Goal: Book appointment/travel/reservation

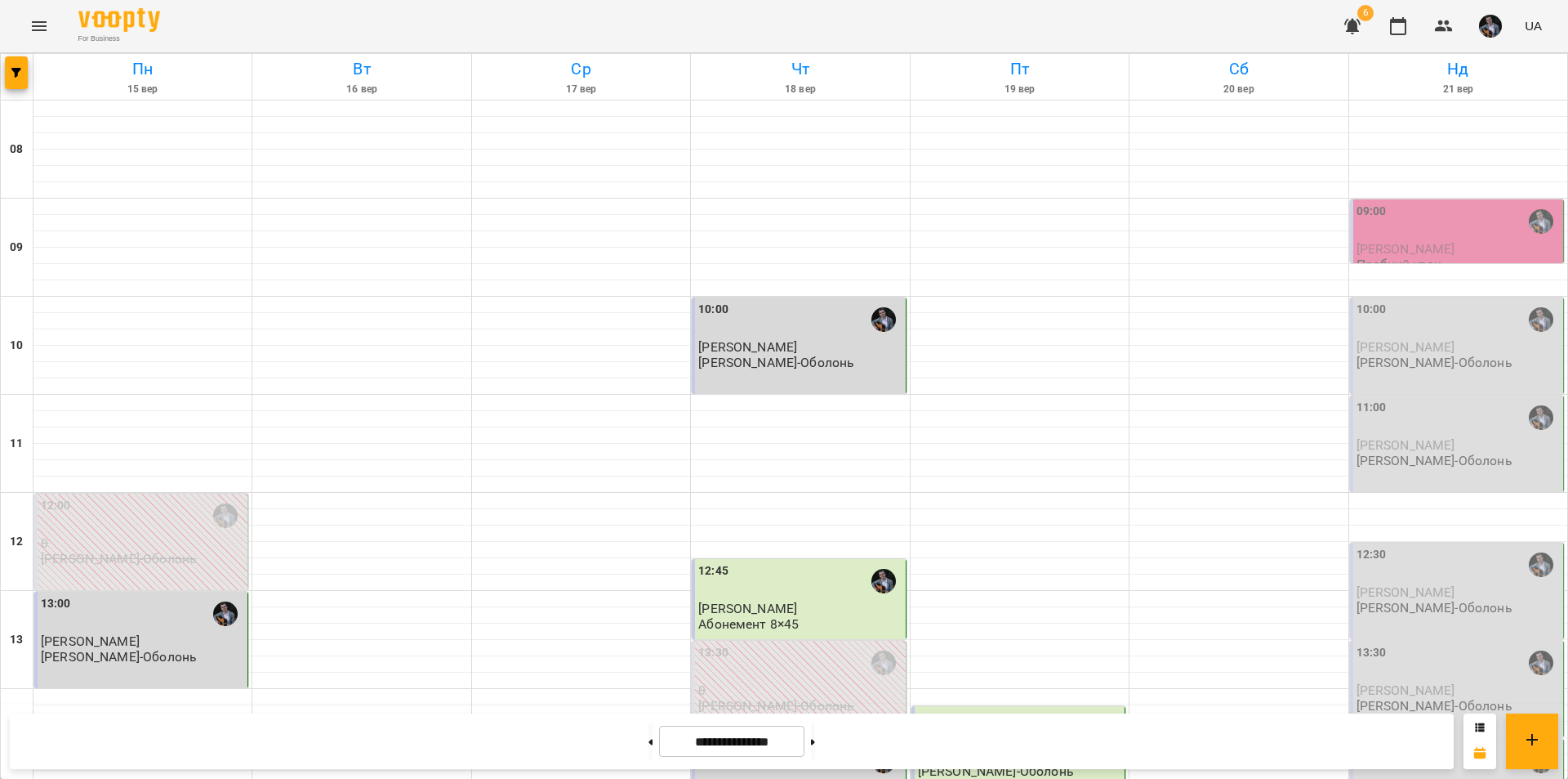
scroll to position [670, 0]
click at [816, 735] on button at bounding box center [813, 741] width 4 height 36
type input "**********"
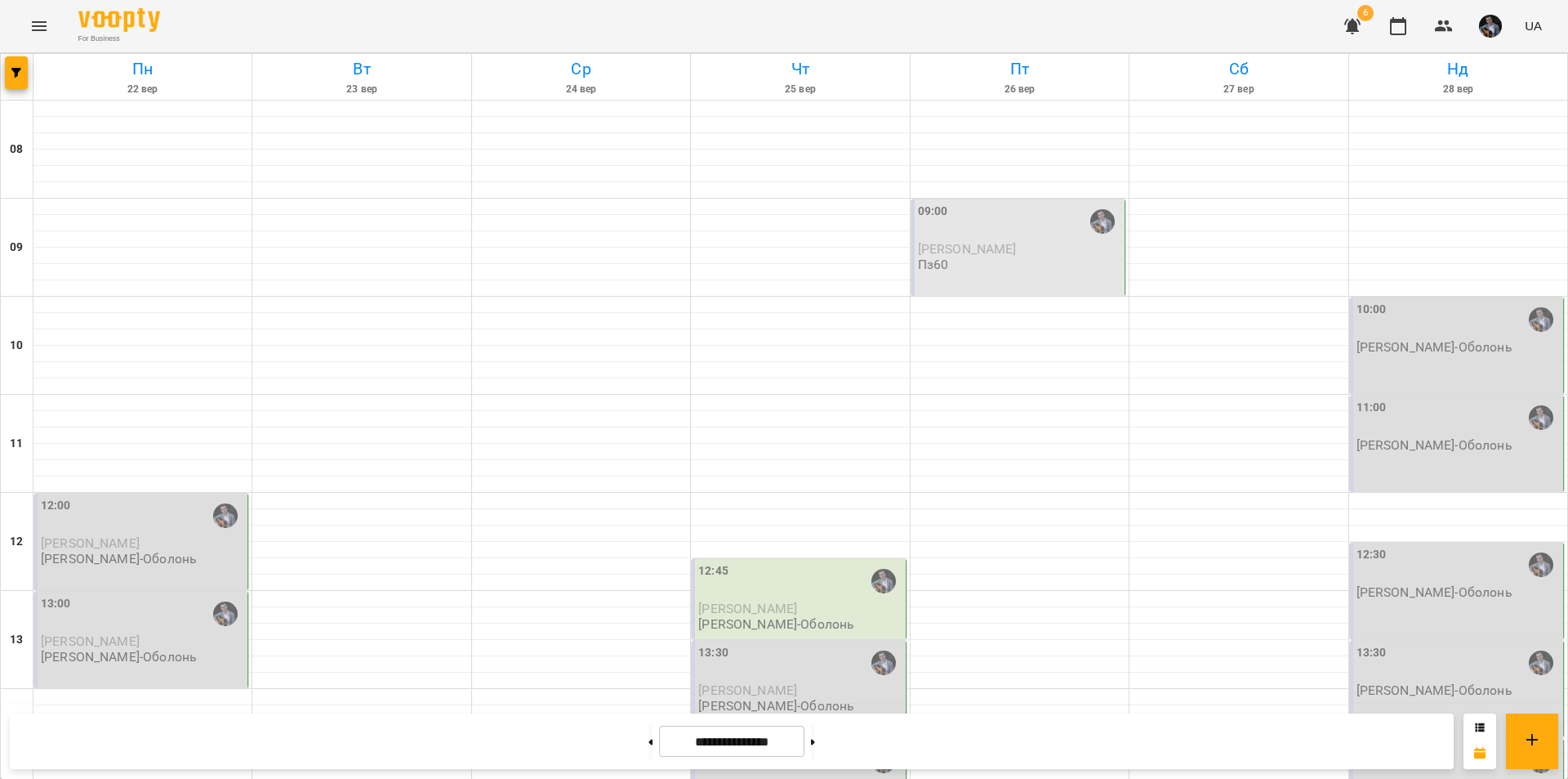
scroll to position [157, 0]
click at [114, 592] on div "13:00 [PERSON_NAME] [PERSON_NAME]-Оболонь" at bounding box center [140, 640] width 214 height 96
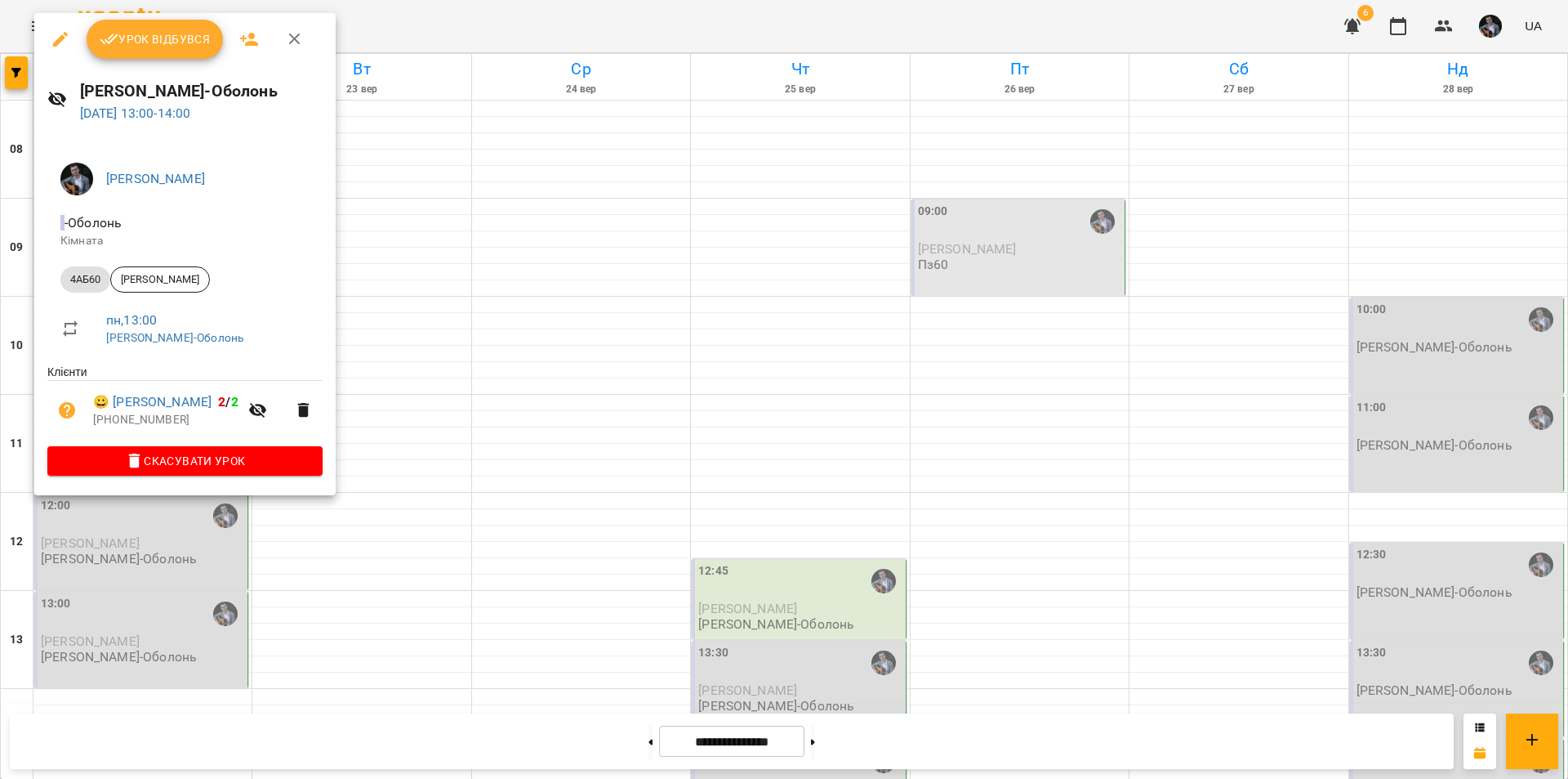
click at [299, 601] on div at bounding box center [784, 389] width 1568 height 779
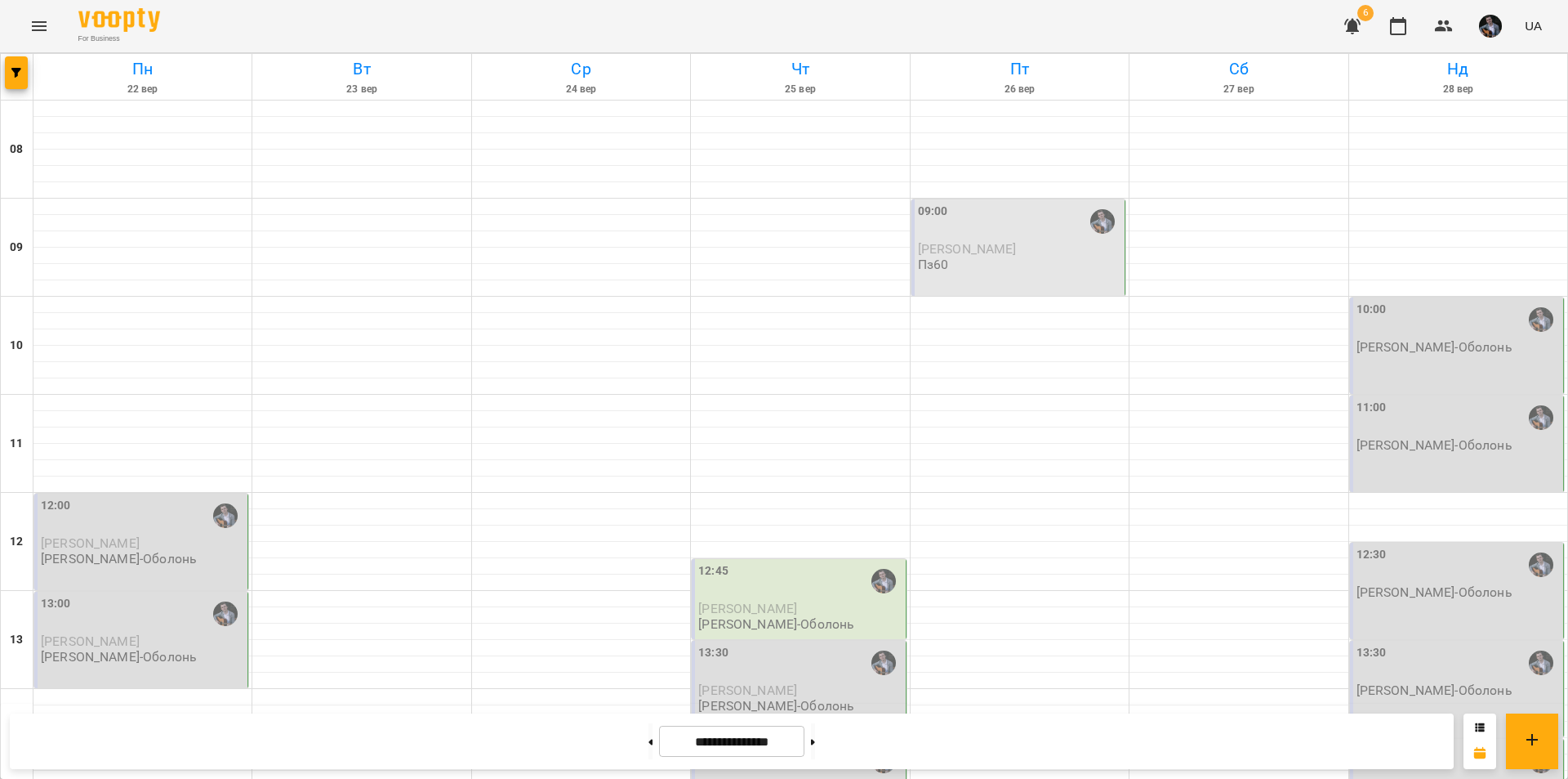
scroll to position [379, 0]
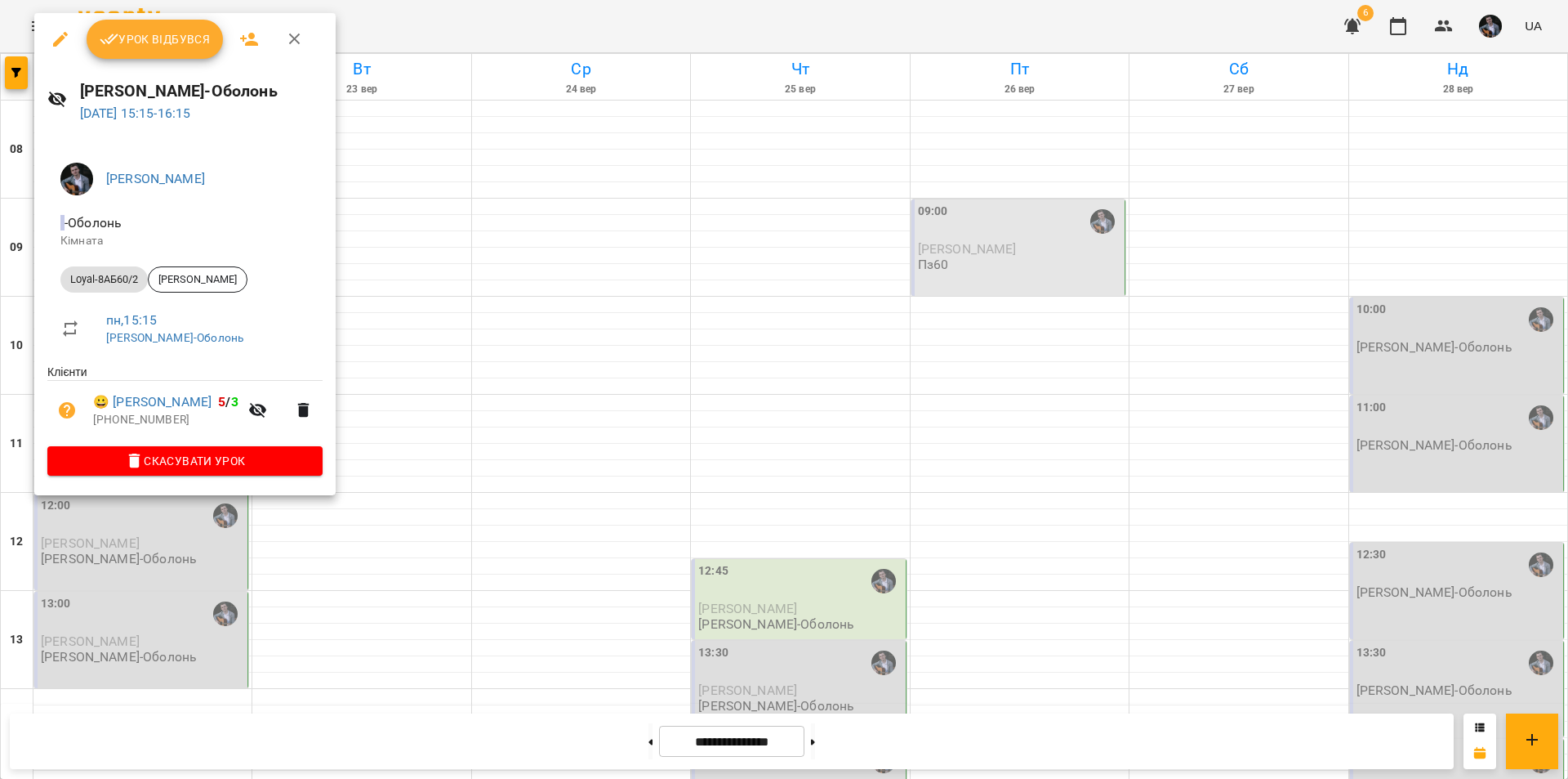
click at [407, 527] on div at bounding box center [784, 389] width 1568 height 779
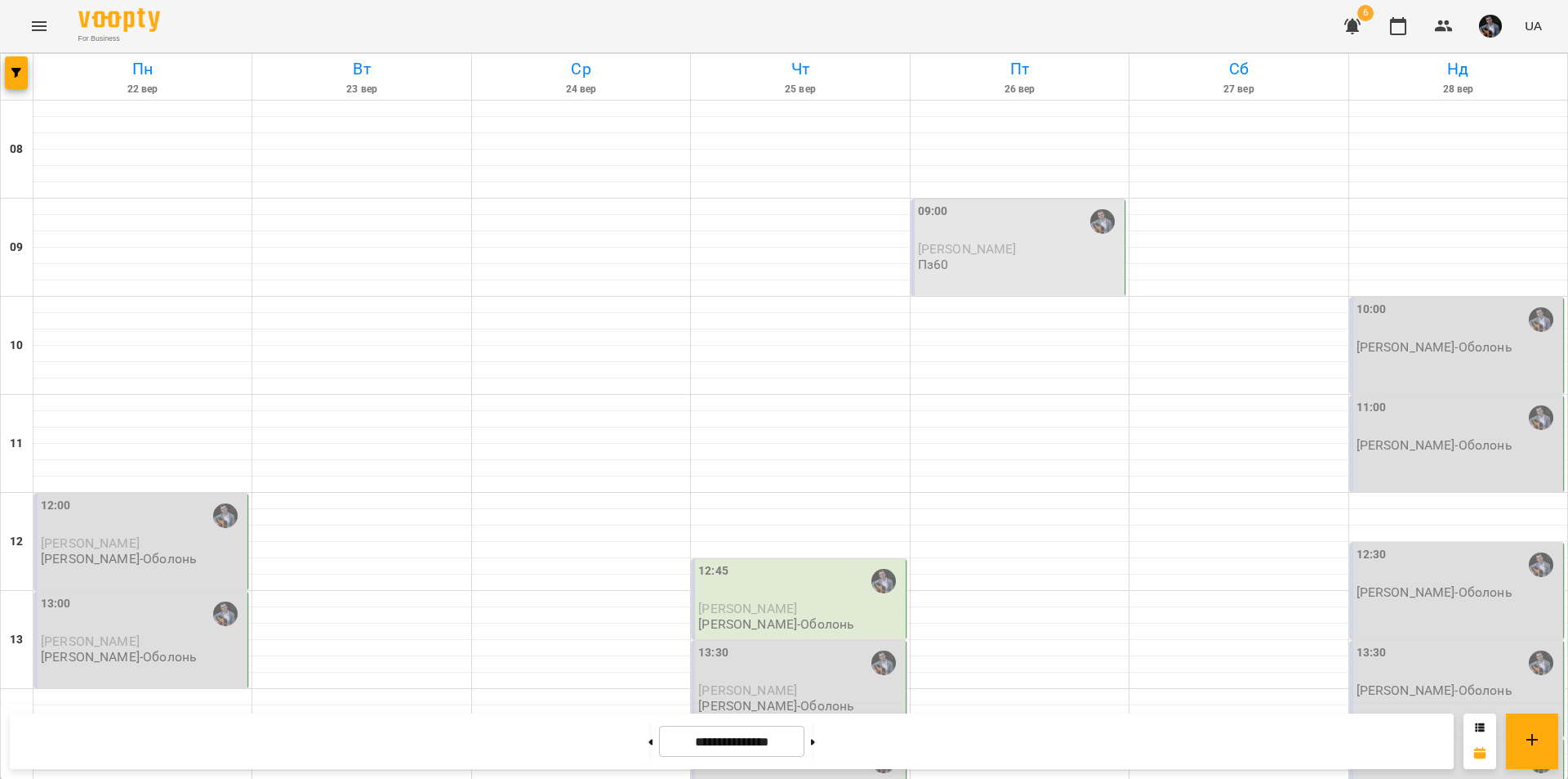
scroll to position [670, 0]
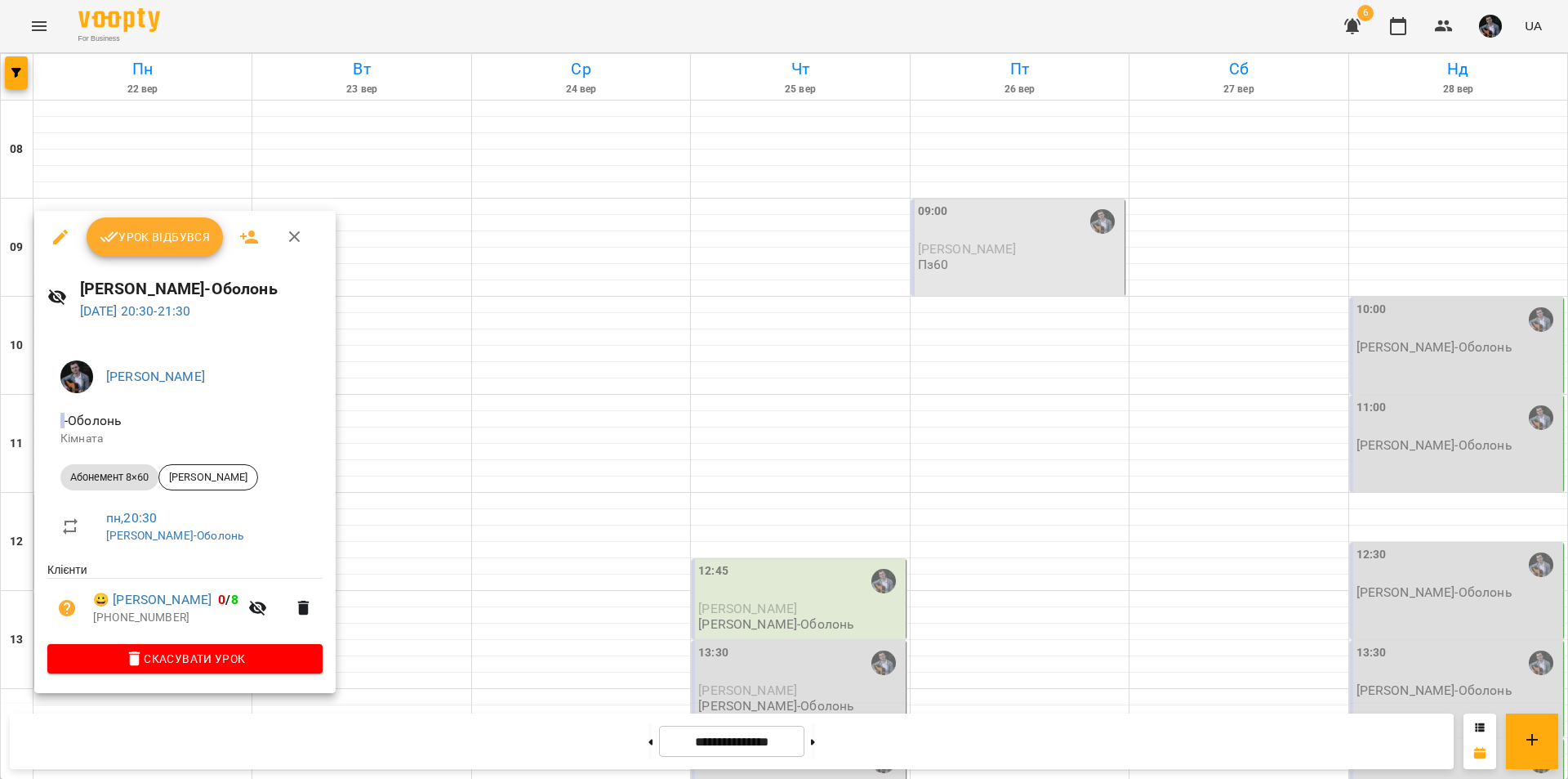
click at [446, 535] on div at bounding box center [784, 389] width 1568 height 779
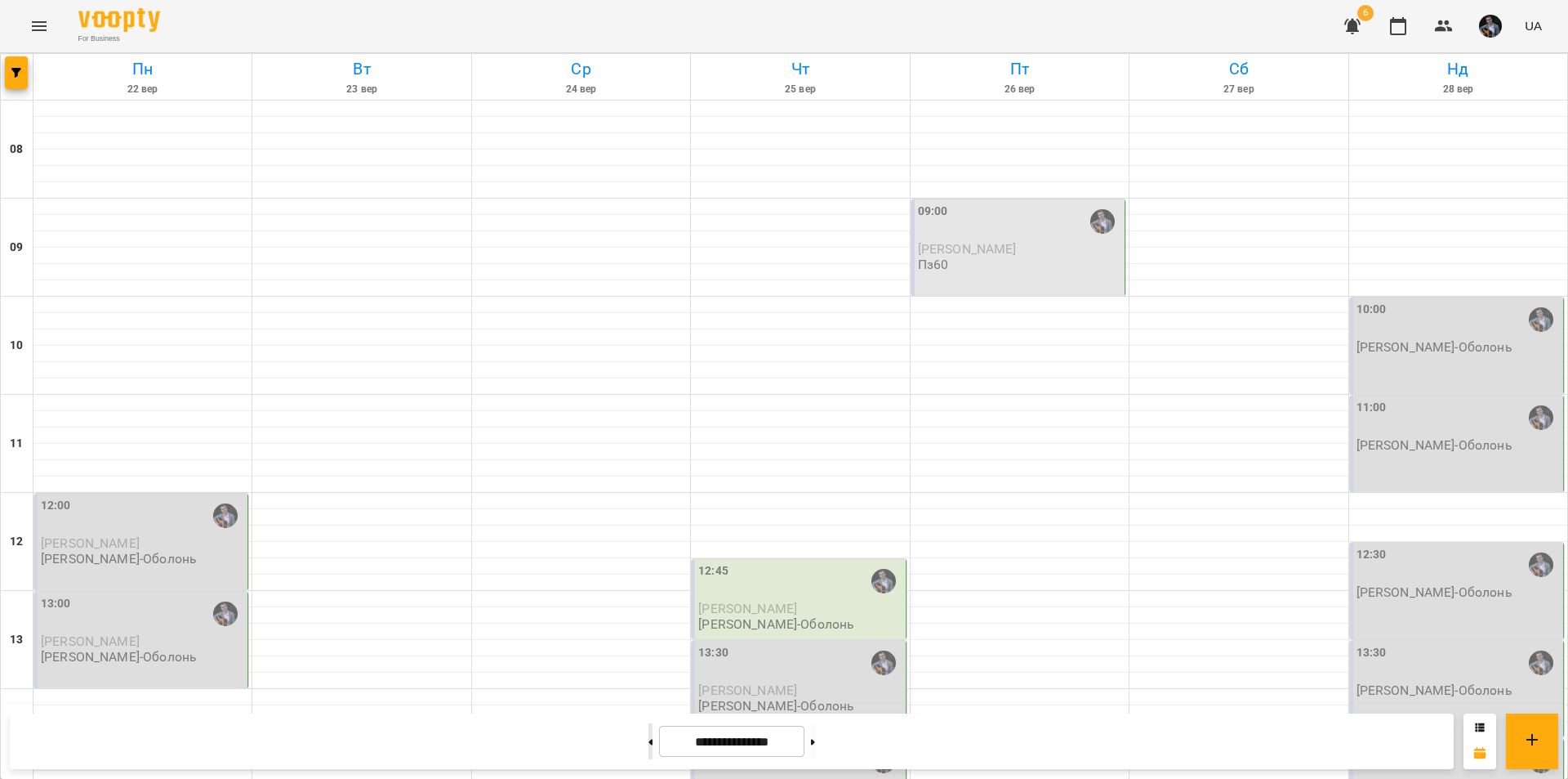
click at [649, 756] on button at bounding box center [651, 741] width 4 height 36
type input "**********"
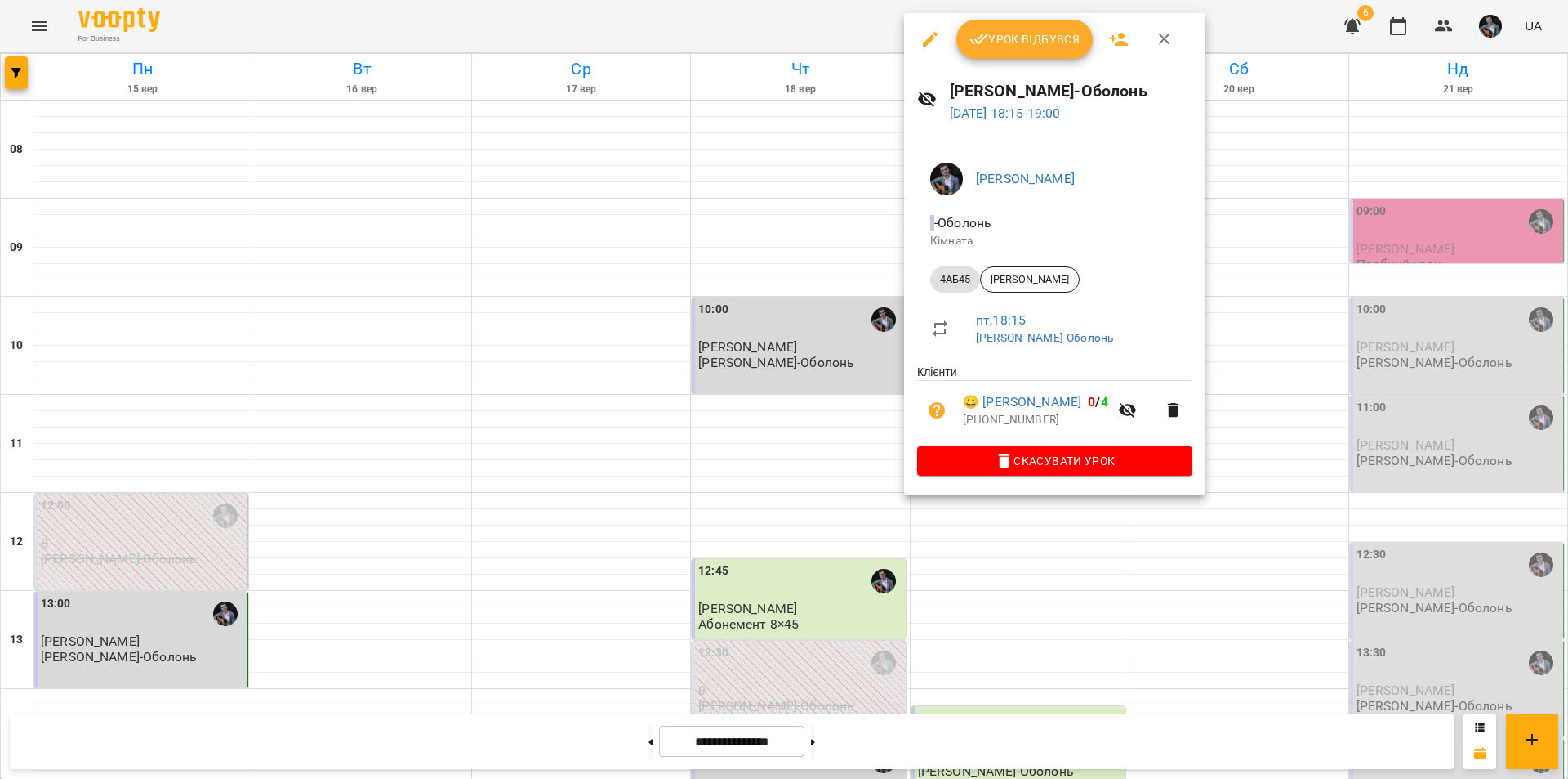
click at [1314, 626] on div at bounding box center [784, 389] width 1568 height 779
